Goal: Transaction & Acquisition: Subscribe to service/newsletter

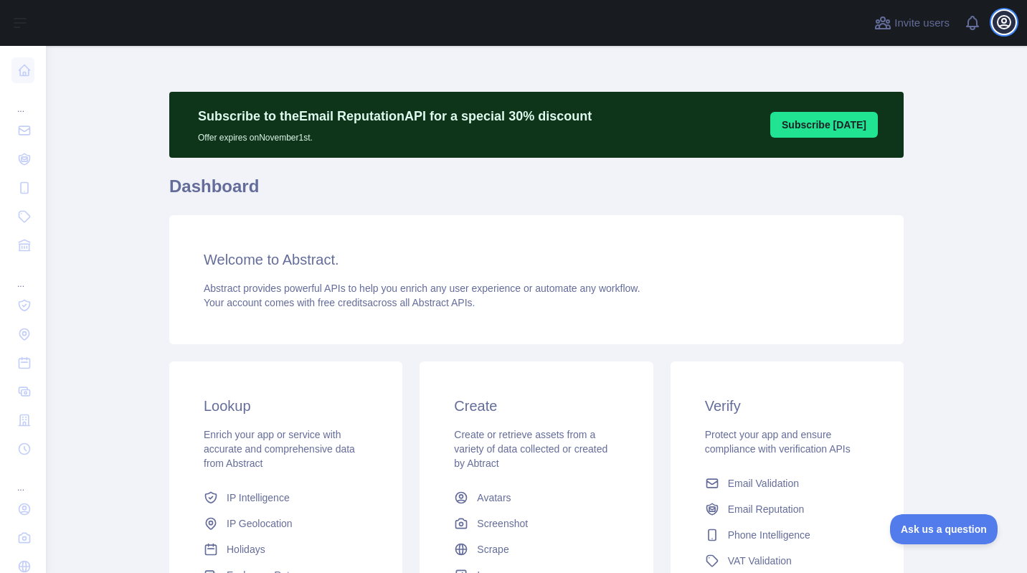
click at [1003, 23] on icon "button" at bounding box center [1003, 22] width 17 height 17
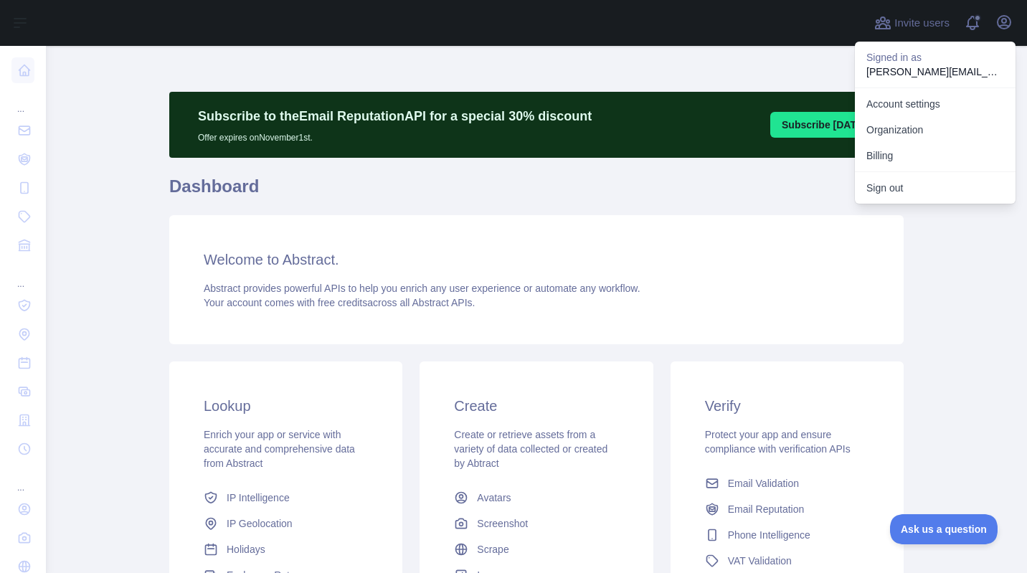
click at [584, 236] on div "Welcome to Abstract. Abstract provides powerful APIs to help you enrich any use…" at bounding box center [536, 279] width 734 height 129
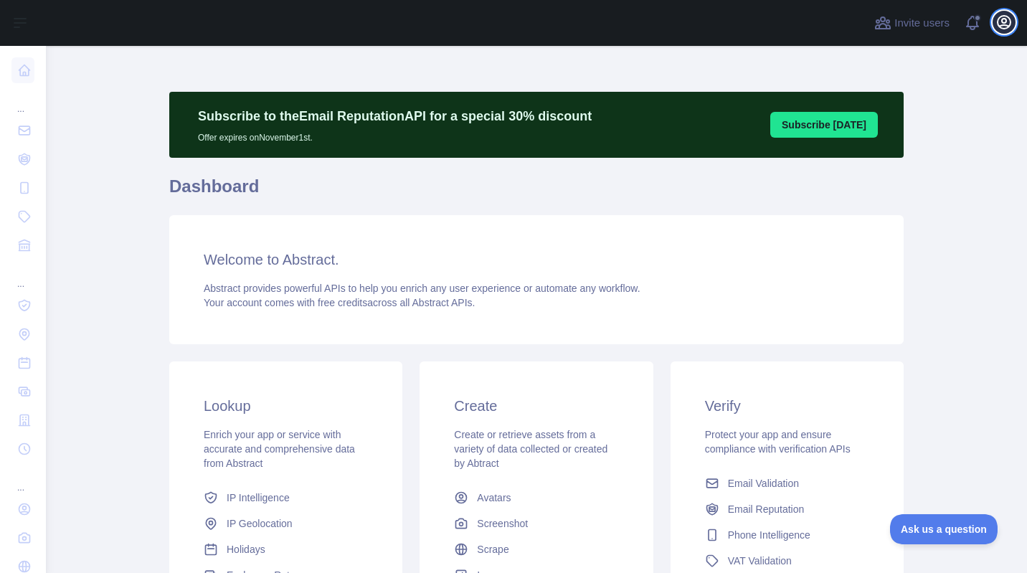
click at [1007, 21] on icon "button" at bounding box center [1003, 22] width 17 height 17
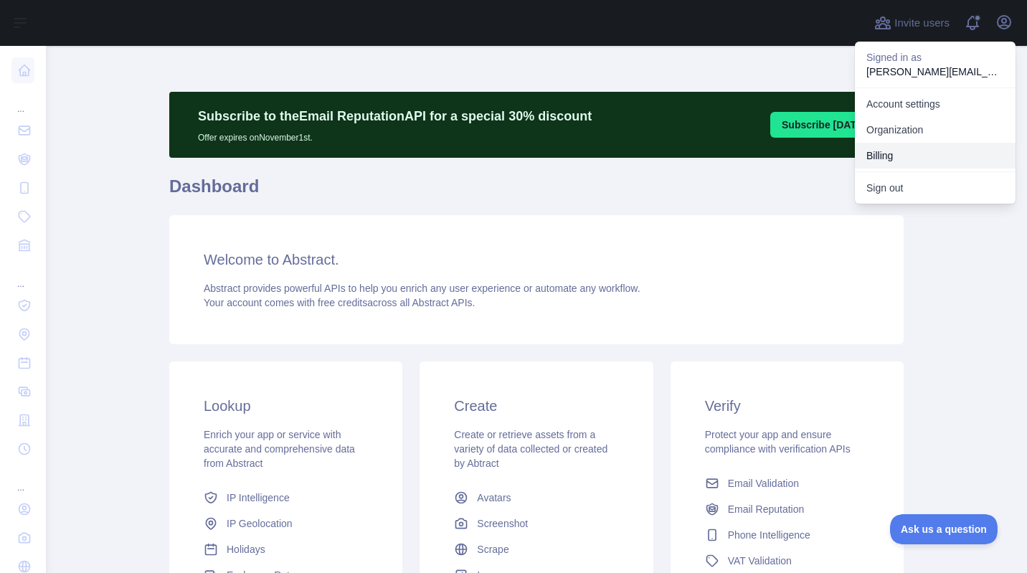
click at [917, 151] on button "Billing" at bounding box center [935, 156] width 161 height 26
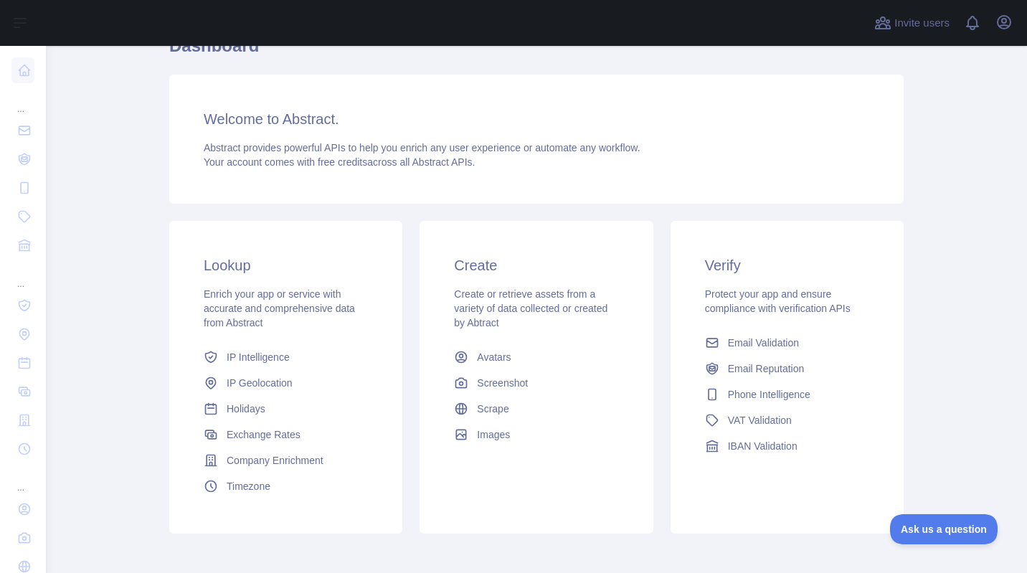
scroll to position [141, 0]
click at [710, 345] on icon at bounding box center [712, 342] width 14 height 14
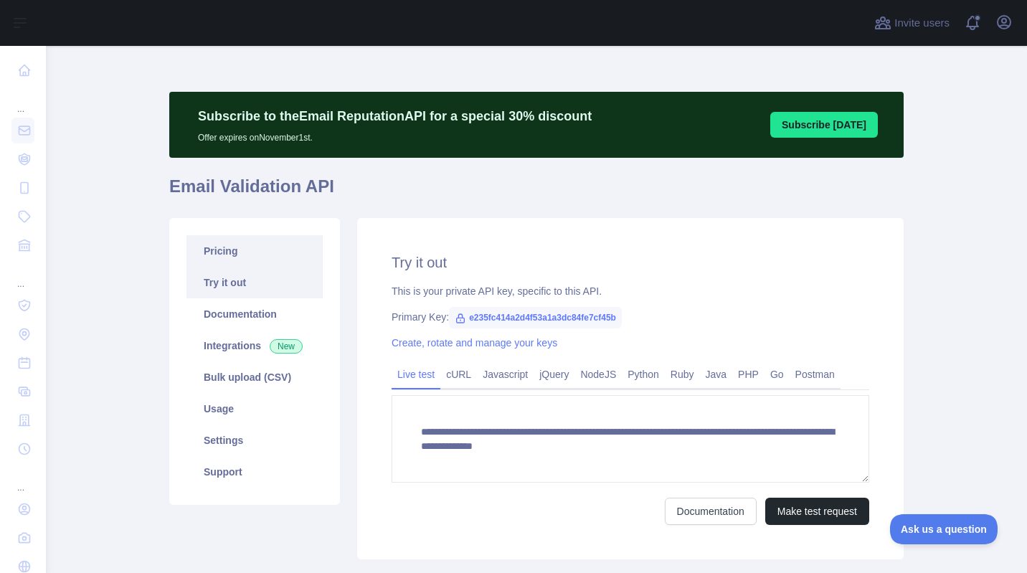
click at [219, 255] on link "Pricing" at bounding box center [254, 251] width 136 height 32
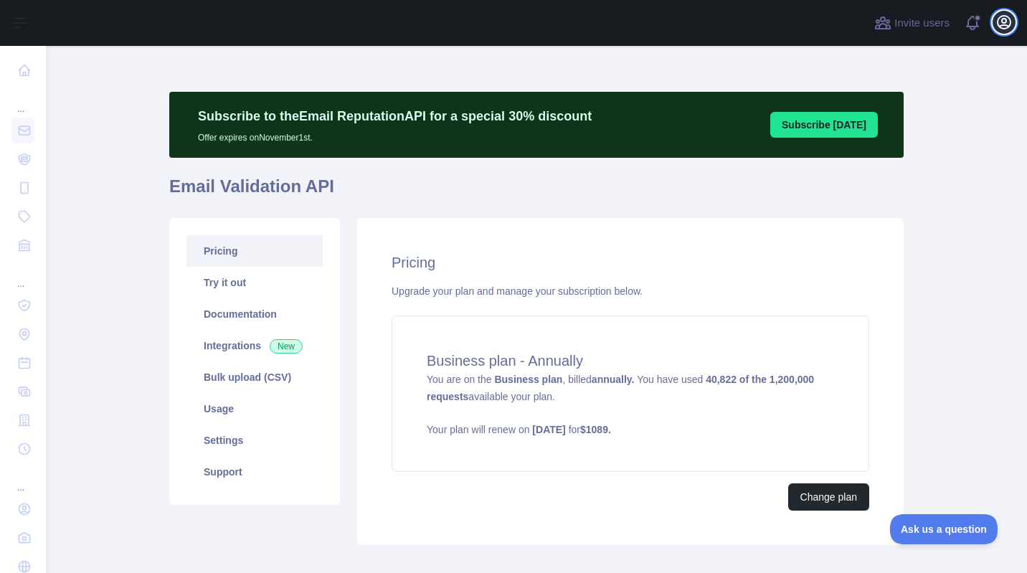
click at [999, 25] on icon "button" at bounding box center [1003, 22] width 13 height 13
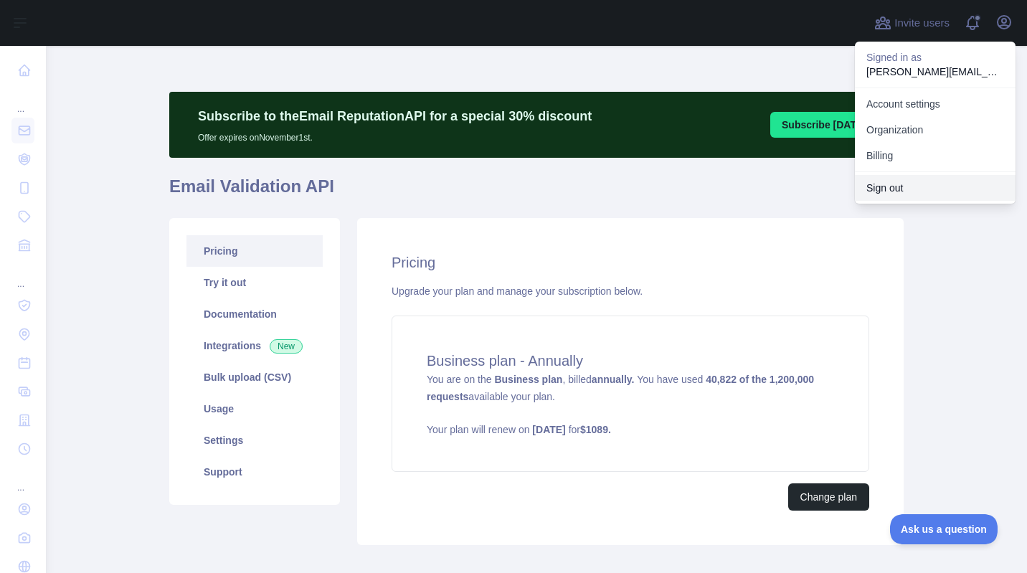
click at [900, 181] on button "Sign out" at bounding box center [935, 188] width 161 height 26
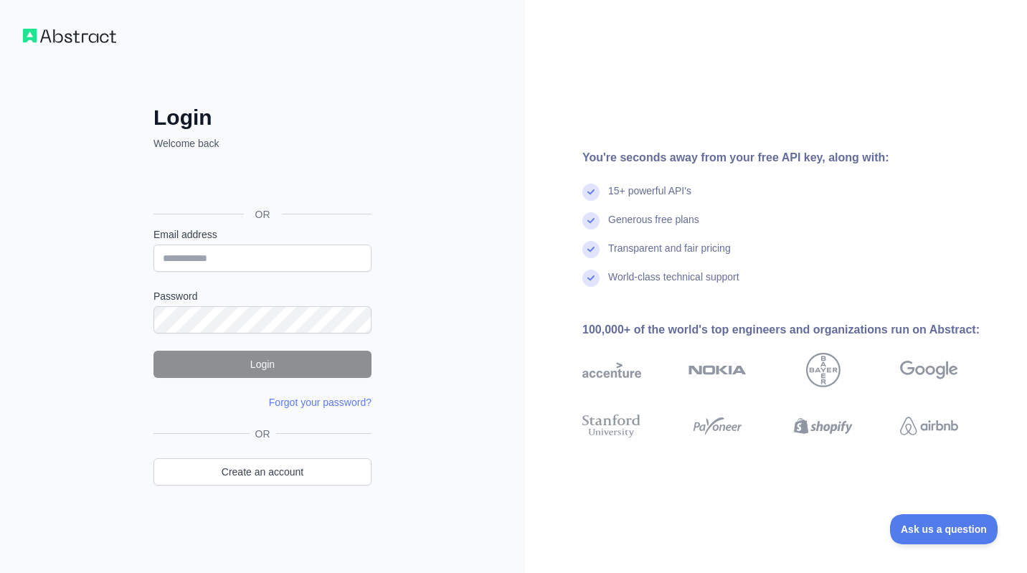
click at [458, 68] on div "Login Welcome back OR Email address Password Login Forgot your password? Please…" at bounding box center [262, 286] width 525 height 573
type input "**********"
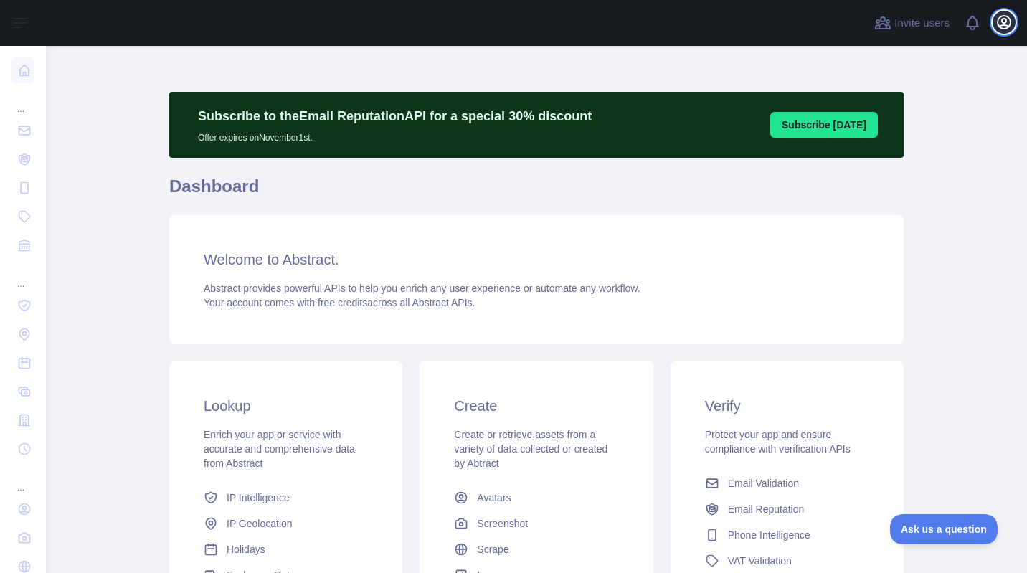
click at [999, 19] on icon "button" at bounding box center [1003, 22] width 17 height 17
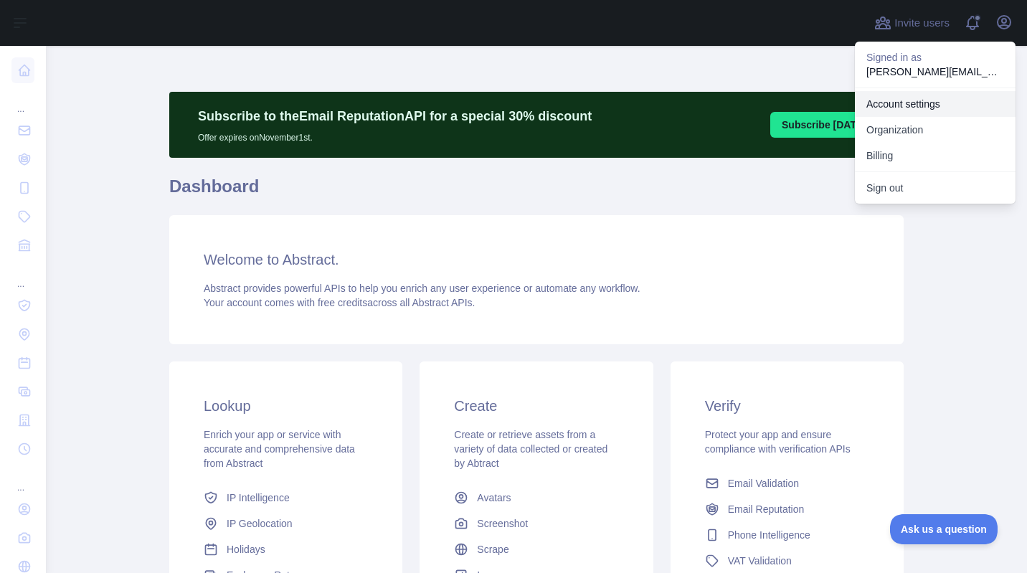
click at [899, 105] on link "Account settings" at bounding box center [935, 104] width 161 height 26
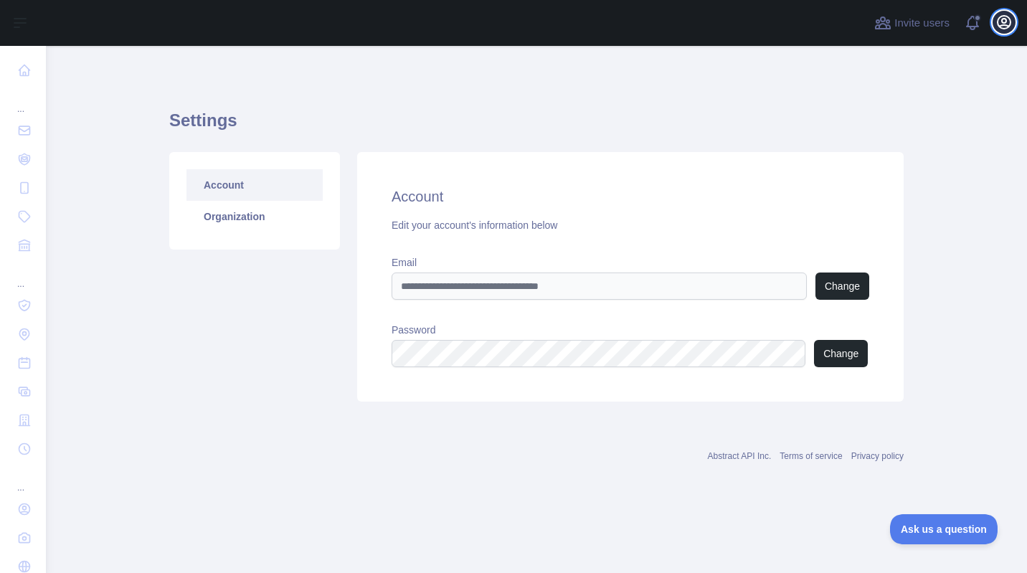
click at [1005, 23] on icon "button" at bounding box center [1003, 22] width 17 height 17
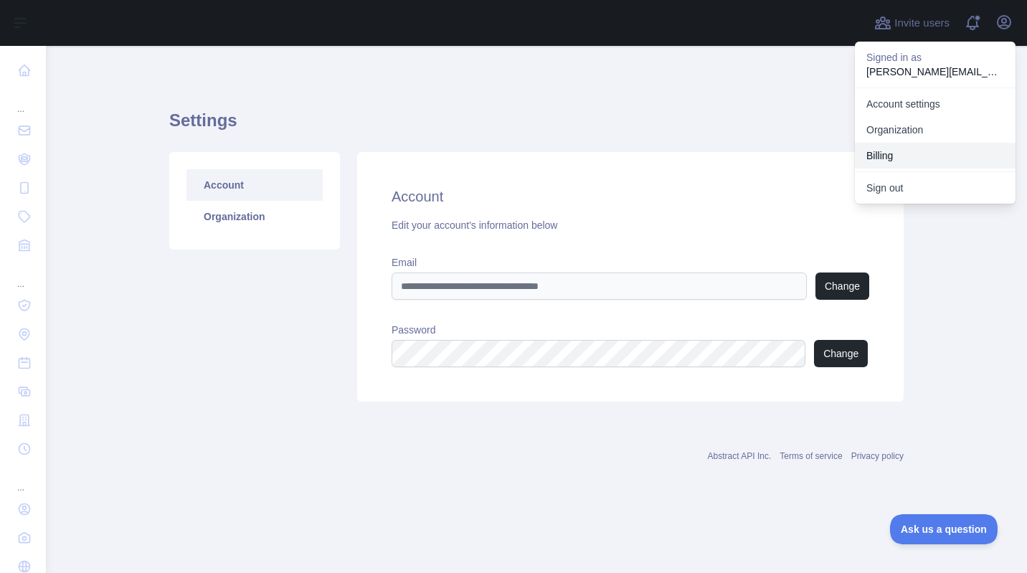
click at [897, 151] on button "Billing" at bounding box center [935, 156] width 161 height 26
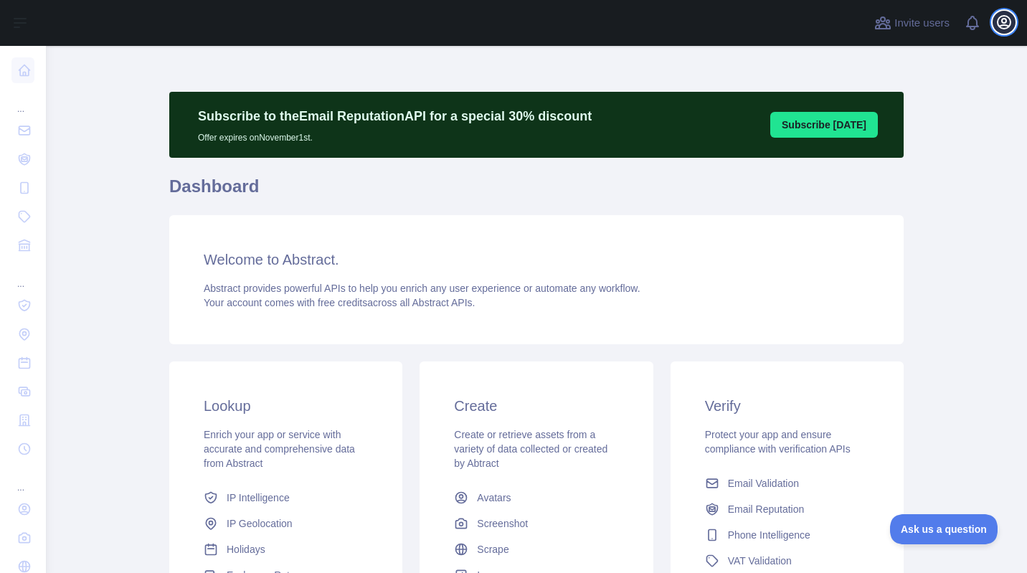
click at [1013, 26] on button "Open user menu" at bounding box center [1003, 22] width 23 height 23
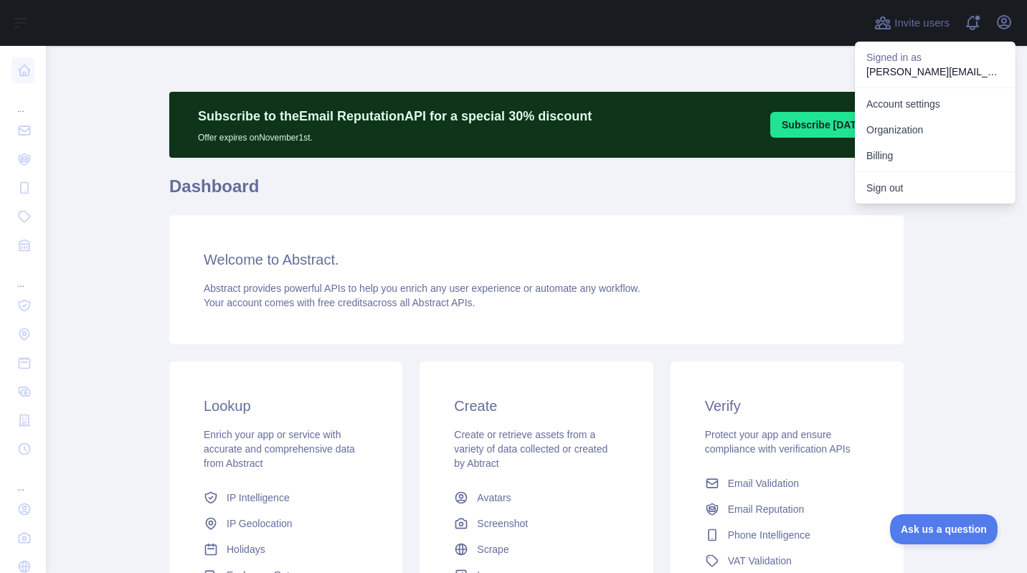
click at [899, 320] on main "Subscribe to the Email Reputation API for a special 30 % discount Offer expires…" at bounding box center [536, 309] width 981 height 527
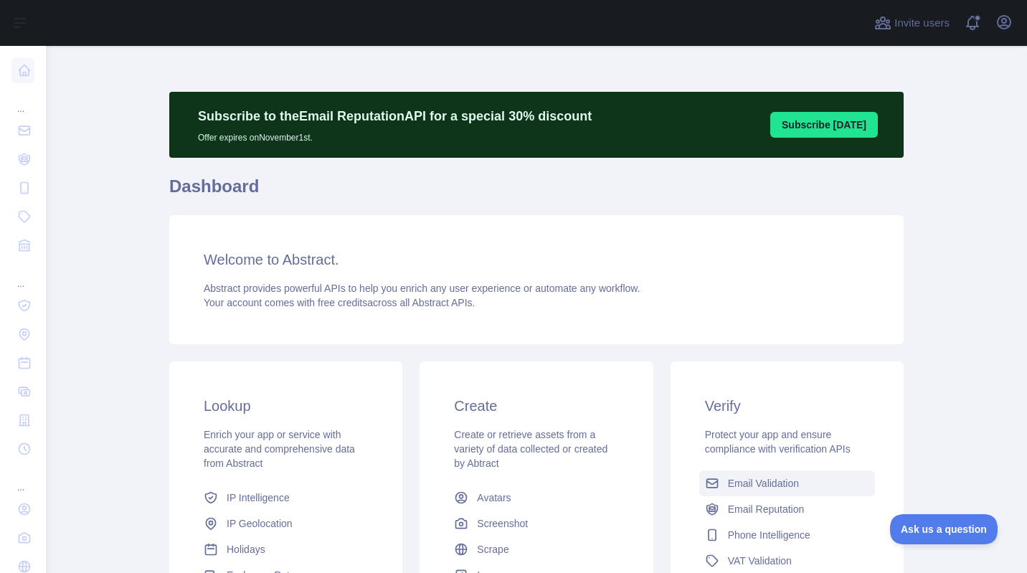
click at [765, 485] on span "Email Validation" at bounding box center [763, 483] width 71 height 14
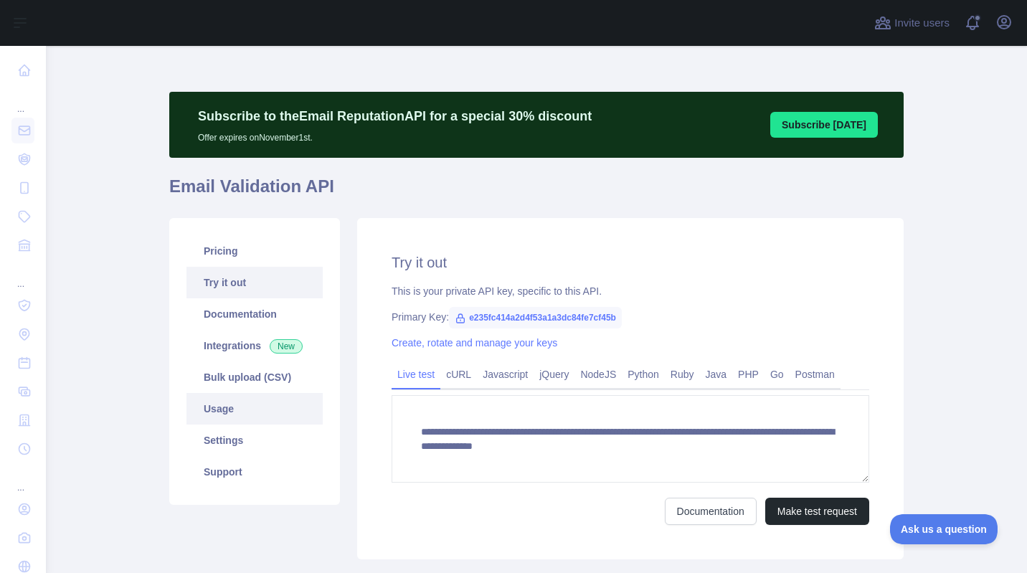
click at [222, 403] on link "Usage" at bounding box center [254, 409] width 136 height 32
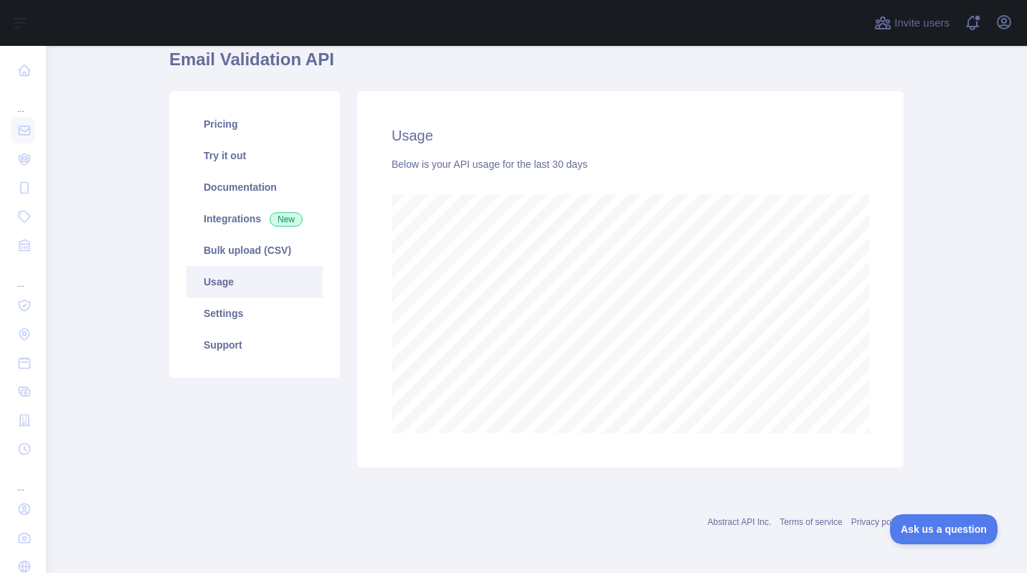
scroll to position [128, 0]
click at [257, 308] on link "Settings" at bounding box center [254, 313] width 136 height 32
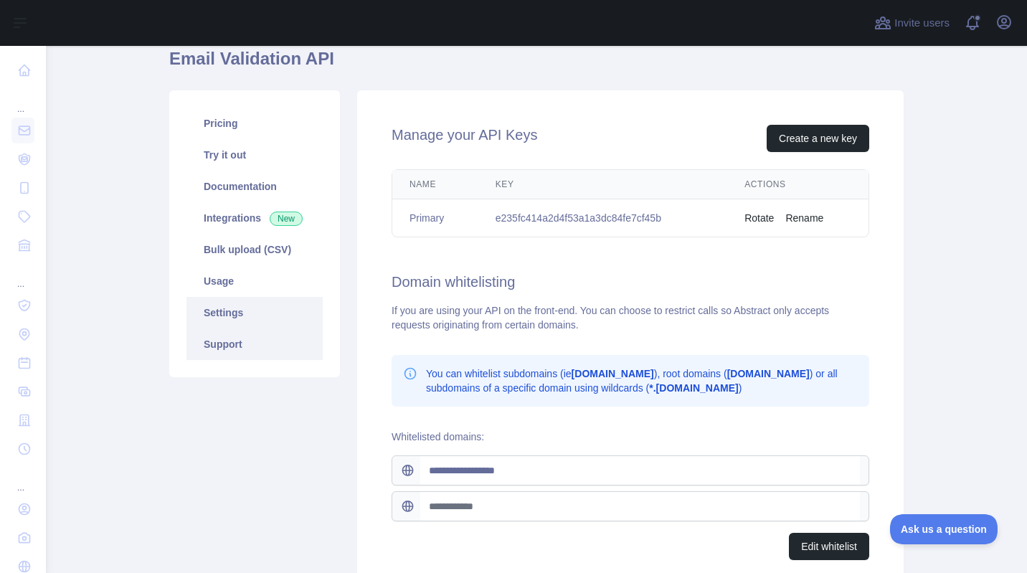
click at [265, 341] on link "Support" at bounding box center [254, 344] width 136 height 32
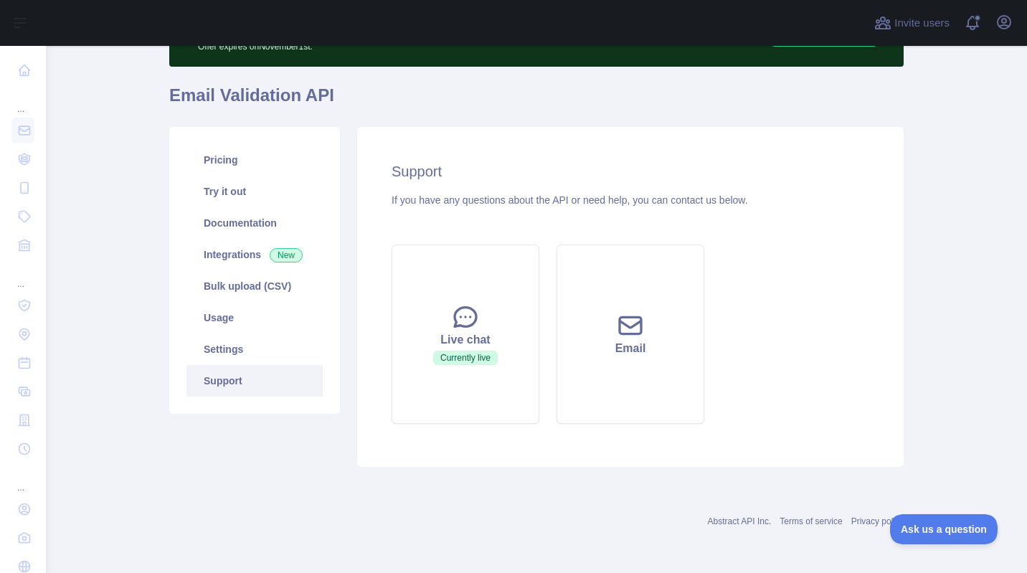
scroll to position [91, 0]
click at [243, 251] on link "Integrations New" at bounding box center [254, 255] width 136 height 32
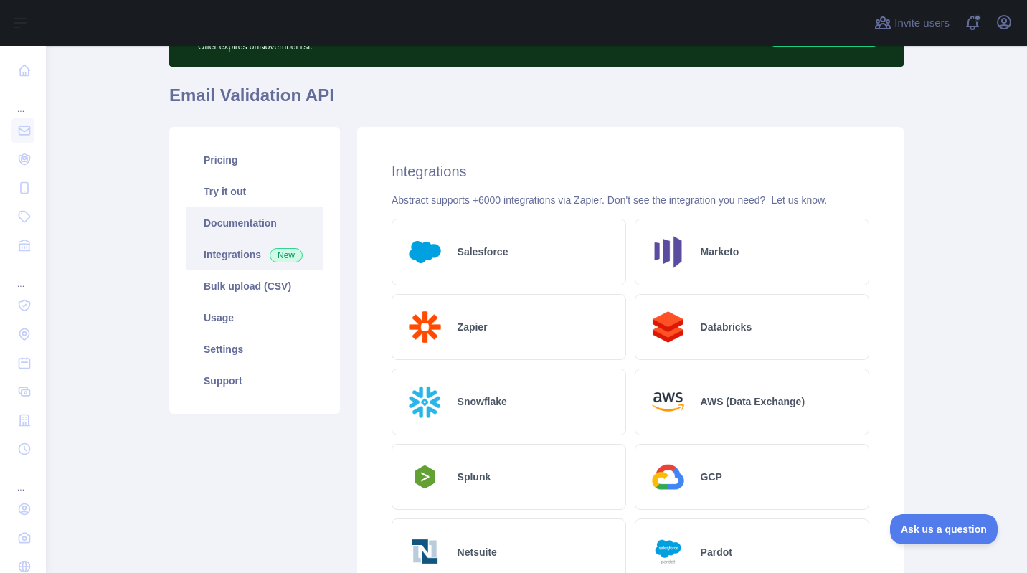
click at [247, 229] on link "Documentation" at bounding box center [254, 223] width 136 height 32
click at [225, 155] on link "Pricing" at bounding box center [254, 160] width 136 height 32
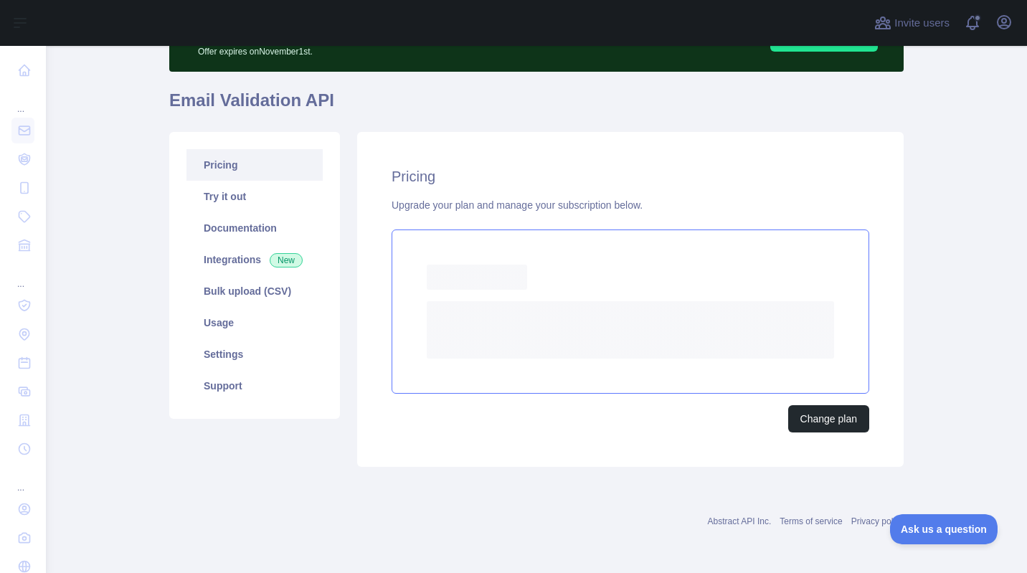
scroll to position [78, 0]
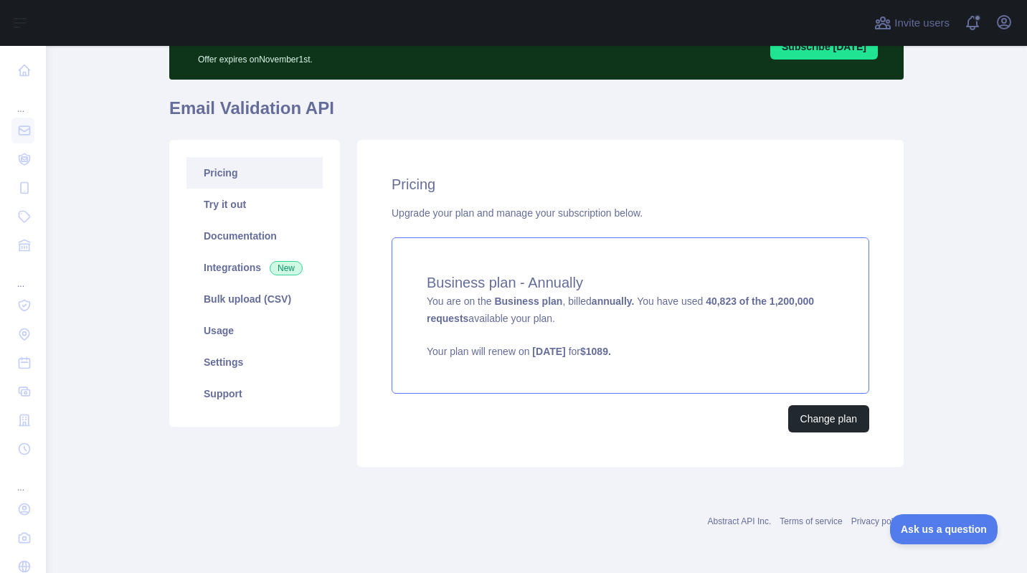
click at [523, 306] on strong "Business plan" at bounding box center [528, 300] width 68 height 11
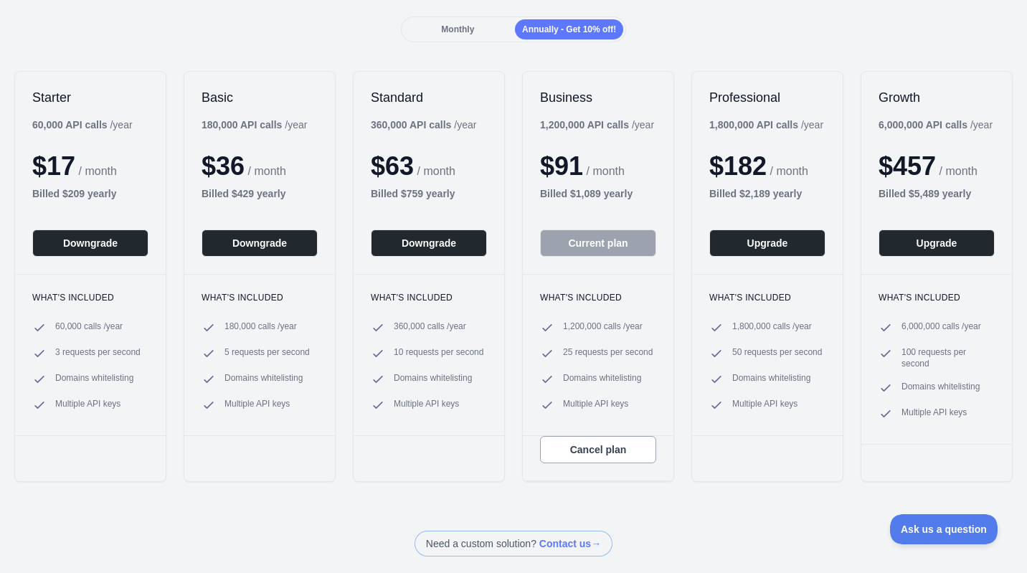
scroll to position [143, 0]
